Goal: Task Accomplishment & Management: Use online tool/utility

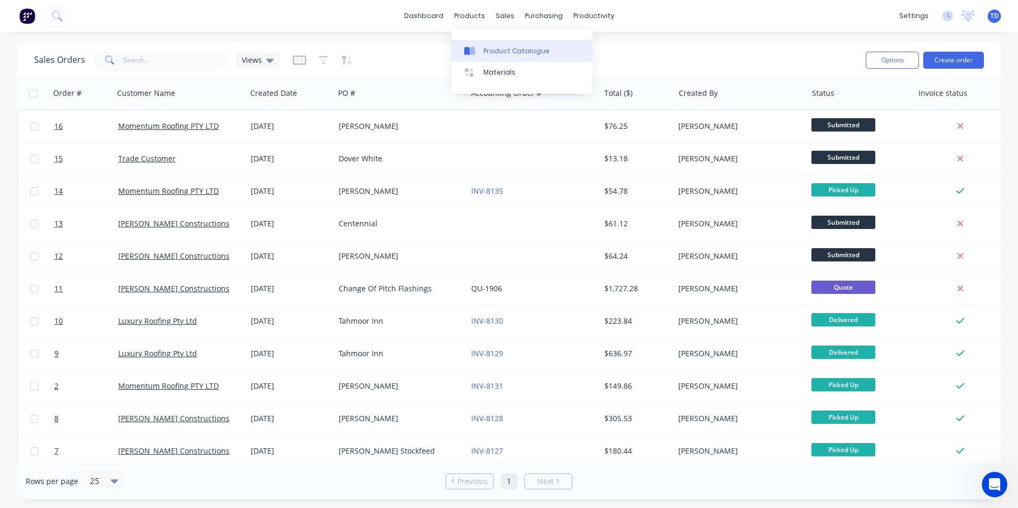
click at [493, 48] on div "Product Catalogue" at bounding box center [517, 51] width 66 height 10
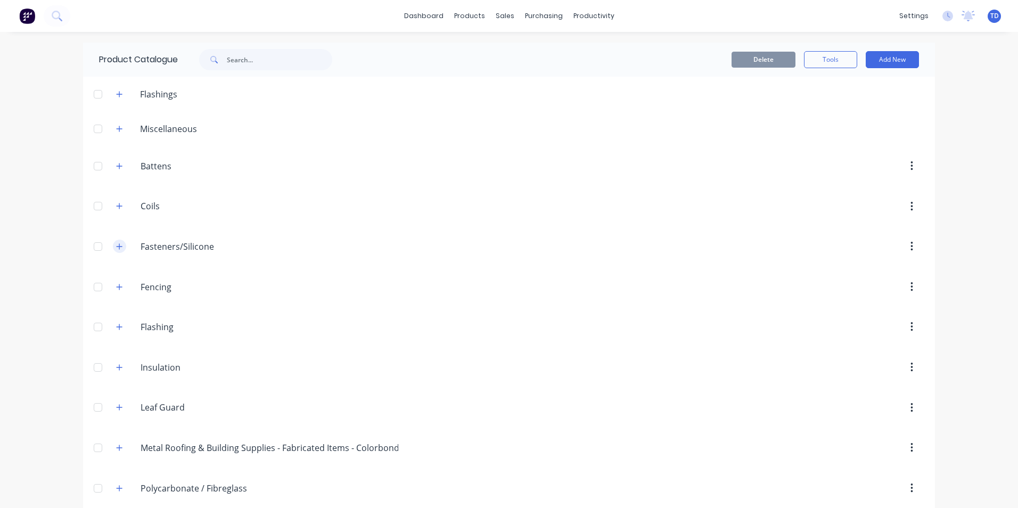
click at [113, 250] on button "button" at bounding box center [119, 246] width 13 height 13
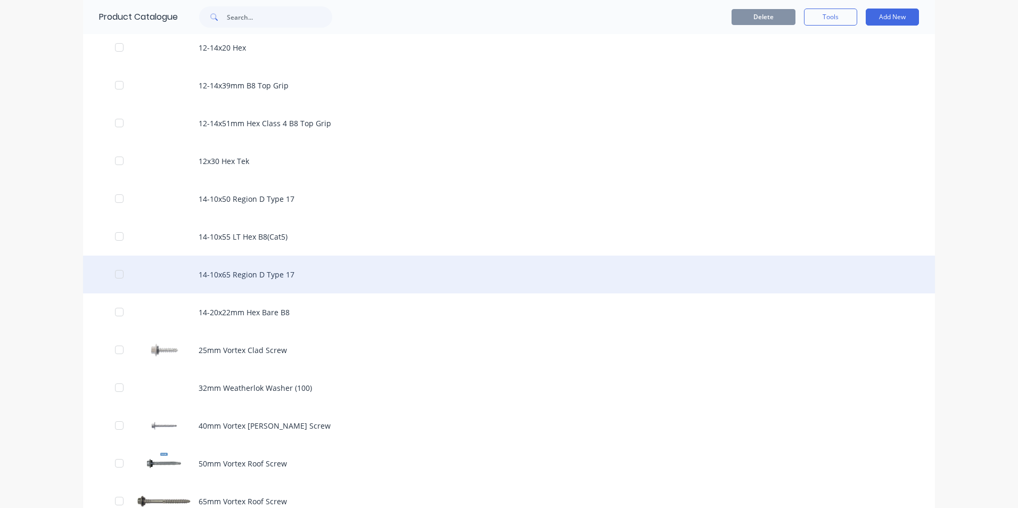
scroll to position [320, 0]
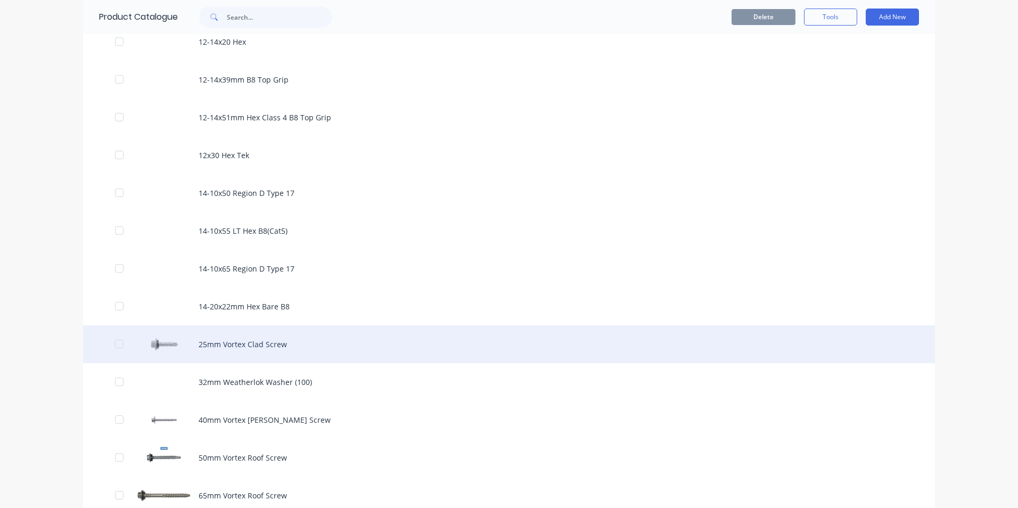
click at [243, 339] on div "25mm Vortex Clad Screw" at bounding box center [509, 344] width 852 height 38
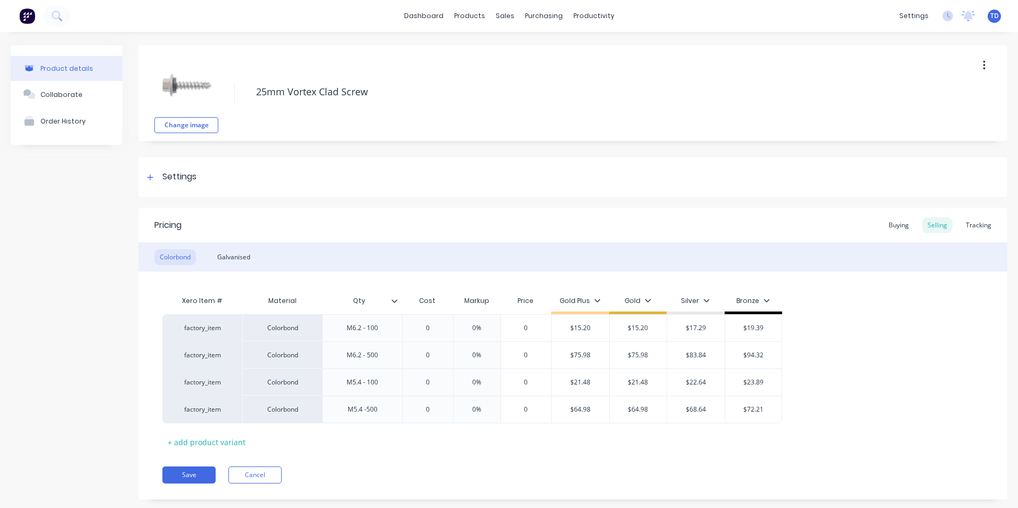
type textarea "x"
click at [899, 224] on div "Buying" at bounding box center [899, 225] width 31 height 16
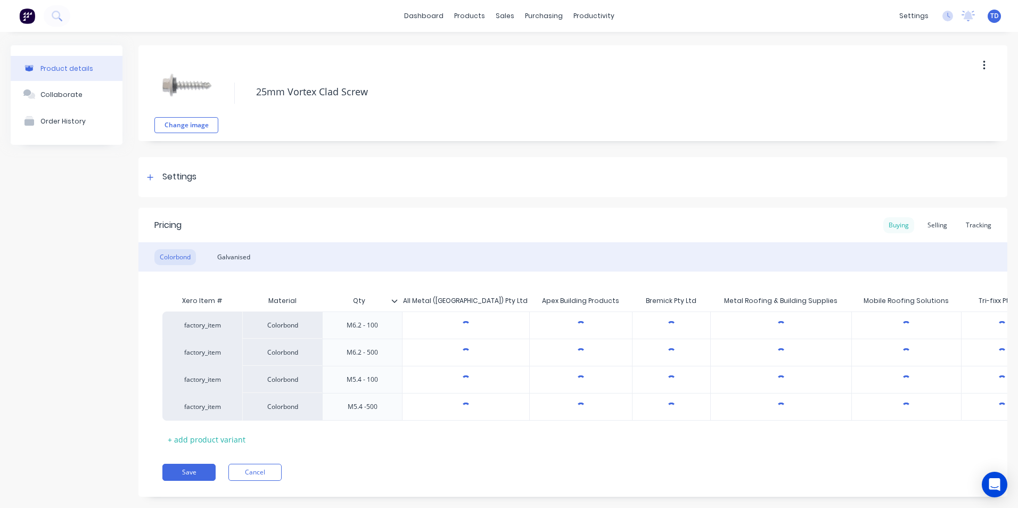
type textarea "x"
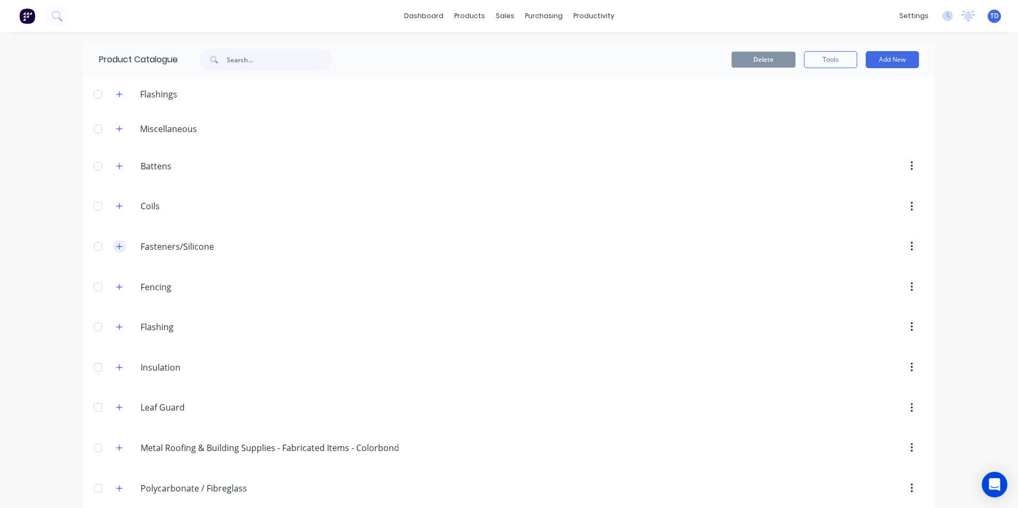
click at [117, 247] on icon "button" at bounding box center [120, 246] width 6 height 6
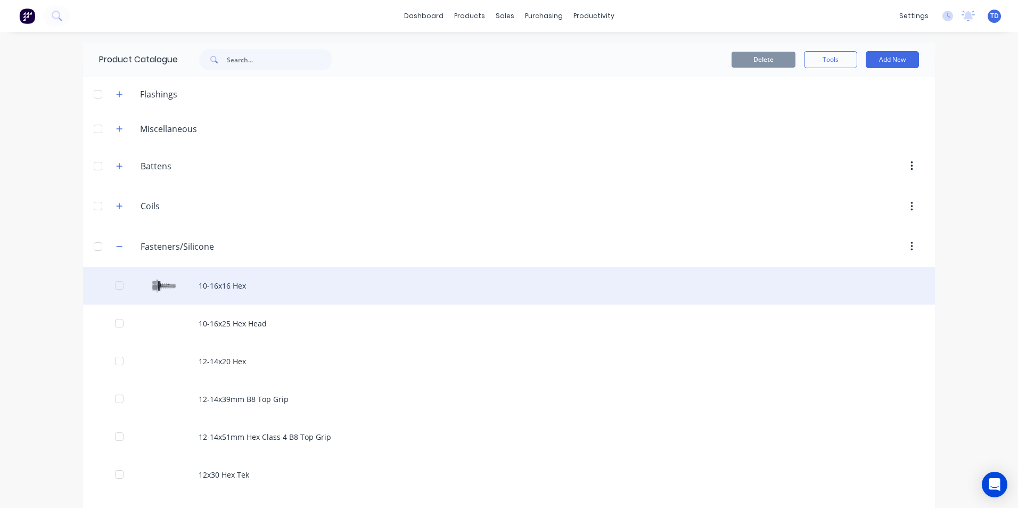
click at [182, 277] on div "10-16x16 Hex" at bounding box center [509, 286] width 852 height 38
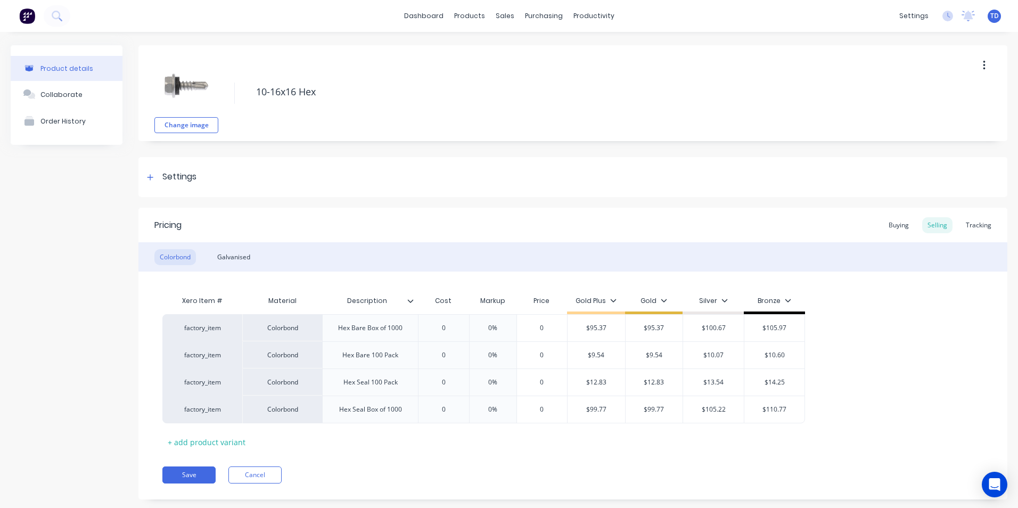
type textarea "x"
click at [893, 310] on div "Xero Item # Material Description Cost Markup Price Gold Plus Gold Silver Bronze…" at bounding box center [572, 370] width 821 height 160
